Goal: Check status: Check status

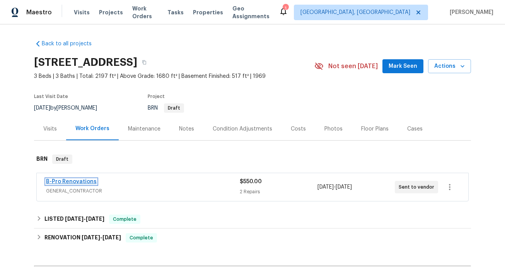
click at [89, 179] on link "B-Pro Renovations" at bounding box center [71, 181] width 51 height 5
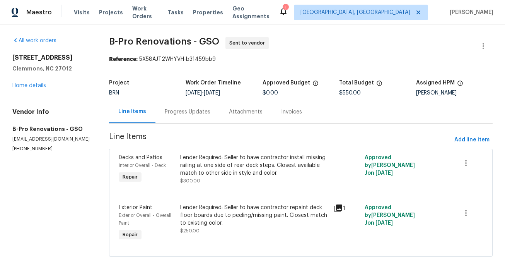
click at [182, 110] on div "Progress Updates" at bounding box center [188, 112] width 46 height 8
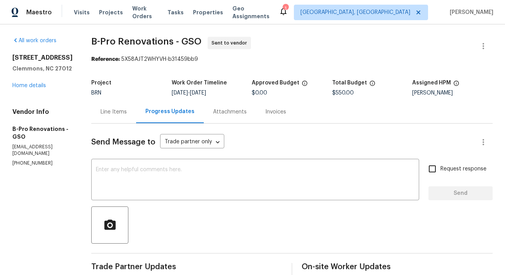
click at [118, 109] on div "Line Items" at bounding box center [114, 112] width 26 height 8
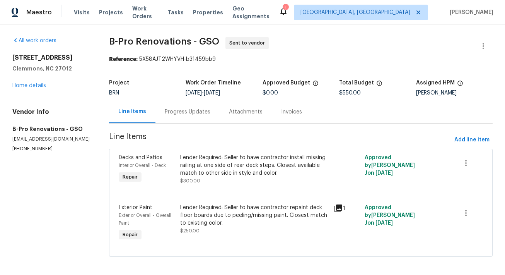
click at [340, 210] on icon at bounding box center [338, 207] width 9 height 9
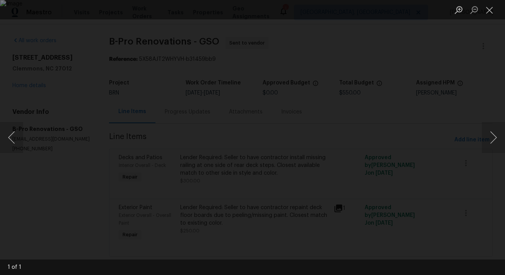
click at [455, 155] on div "Lightbox" at bounding box center [252, 137] width 505 height 275
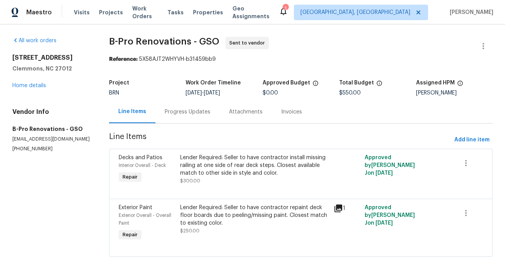
click at [196, 112] on div "Progress Updates" at bounding box center [188, 112] width 46 height 8
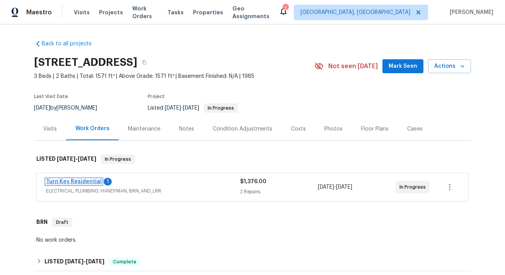
click at [87, 182] on link "Turn Key Residential" at bounding box center [74, 181] width 56 height 5
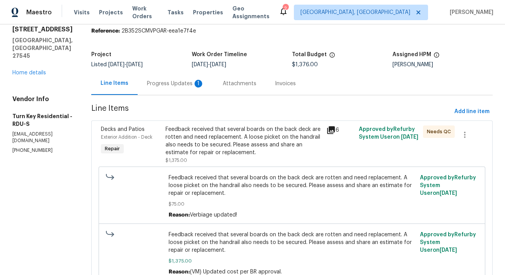
scroll to position [24, 0]
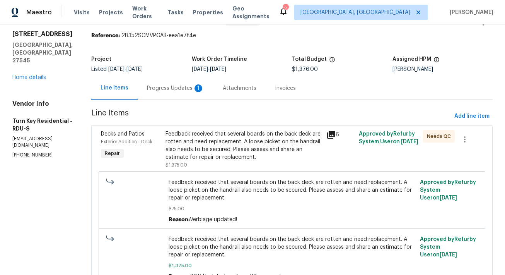
click at [336, 135] on icon at bounding box center [330, 134] width 9 height 9
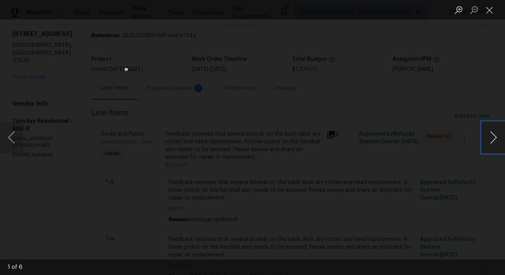
click at [490, 138] on button "Next image" at bounding box center [493, 137] width 23 height 31
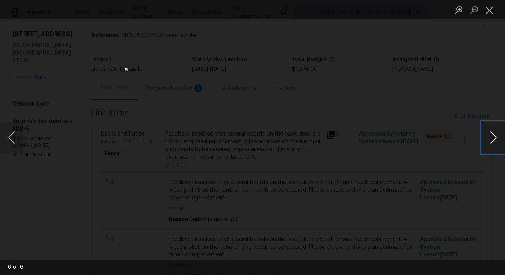
click at [490, 138] on button "Next image" at bounding box center [493, 137] width 23 height 31
click at [406, 153] on div "Lightbox" at bounding box center [252, 137] width 505 height 275
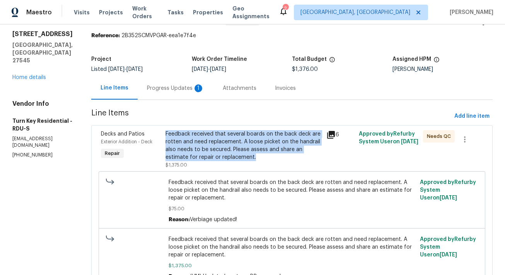
drag, startPoint x: 181, startPoint y: 133, endPoint x: 281, endPoint y: 155, distance: 102.2
click at [281, 155] on div "Feedback received that several boards on the back deck are rotten and need repl…" at bounding box center [244, 145] width 157 height 31
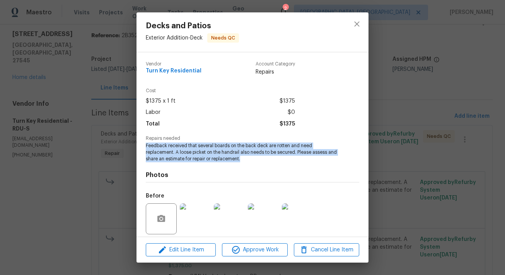
drag, startPoint x: 146, startPoint y: 145, endPoint x: 242, endPoint y: 155, distance: 96.9
click at [242, 155] on span "Feedback received that several boards on the back deck are rotten and need repl…" at bounding box center [242, 151] width 192 height 19
copy span "Feedback received that several boards on the back deck are rotten and need repl…"
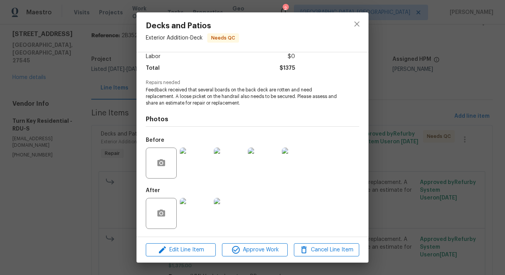
click at [407, 119] on div "Decks and Patios Exterior Addition - Deck Needs QC Vendor Turn Key Residential …" at bounding box center [252, 137] width 505 height 275
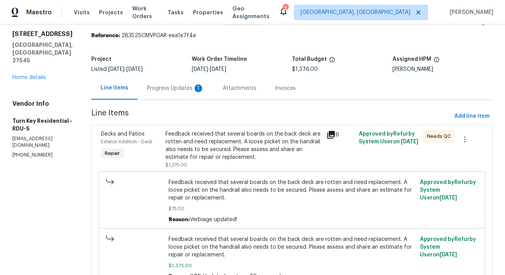
click at [190, 86] on div "Progress Updates 1" at bounding box center [175, 88] width 57 height 8
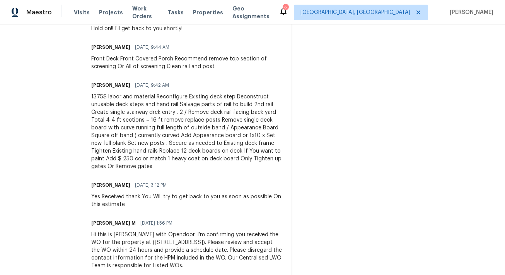
scroll to position [1467, 0]
